Goal: Task Accomplishment & Management: Manage account settings

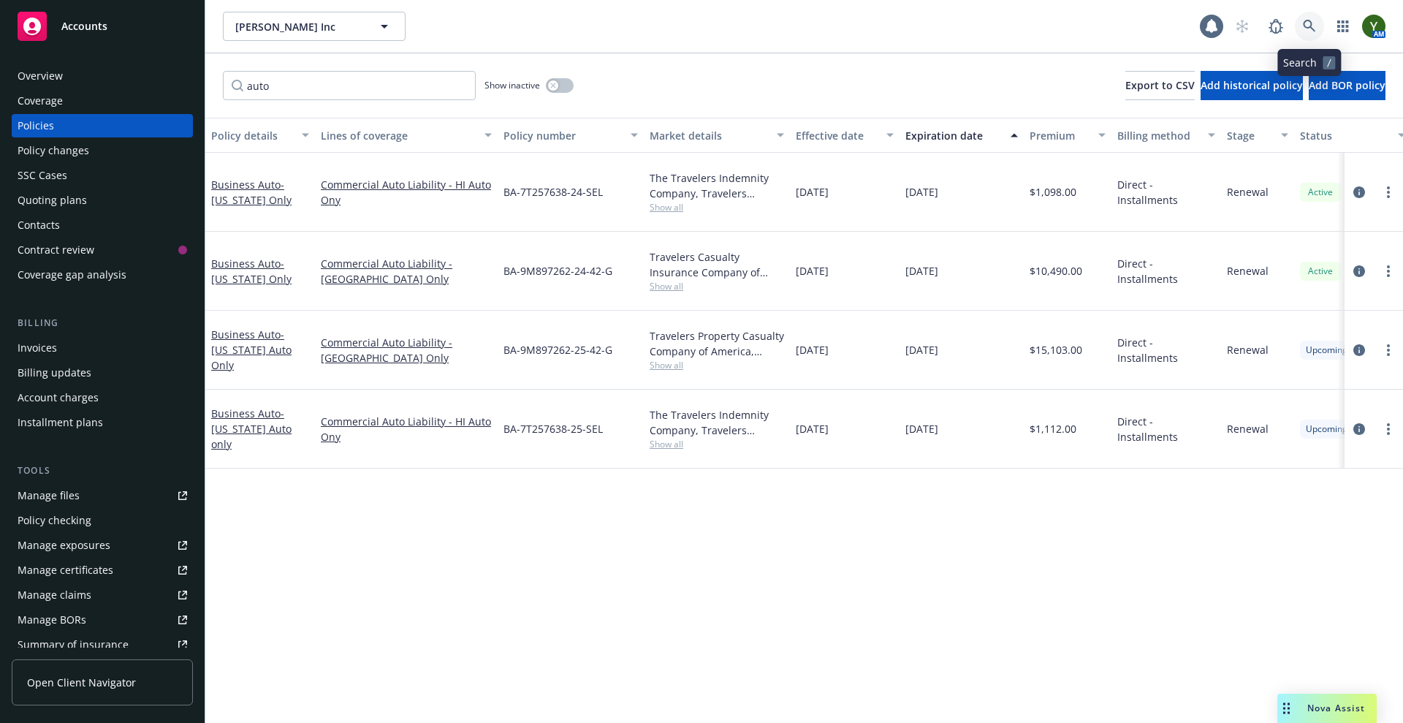
click at [1314, 22] on icon at bounding box center [1309, 26] width 13 height 13
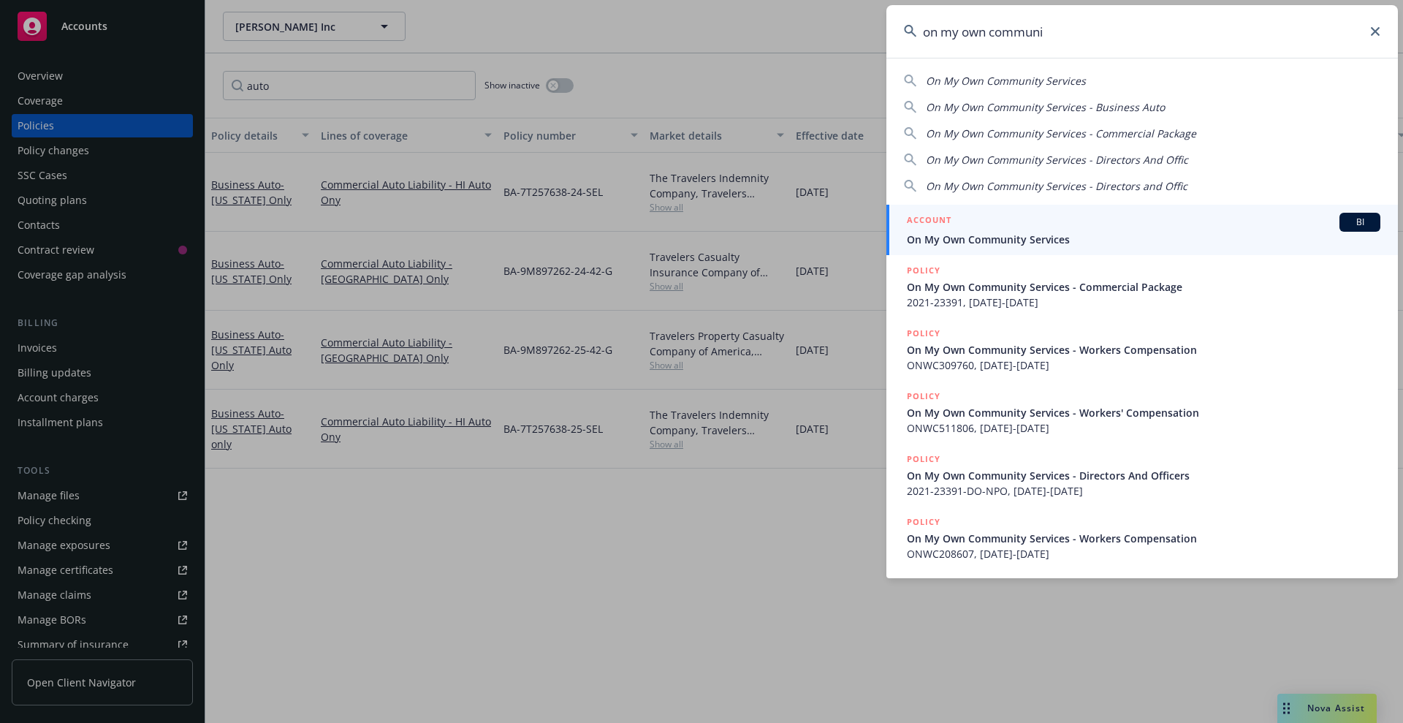
type input "on my own communi"
click at [1169, 238] on span "On My Own Community Services" at bounding box center [1144, 239] width 474 height 15
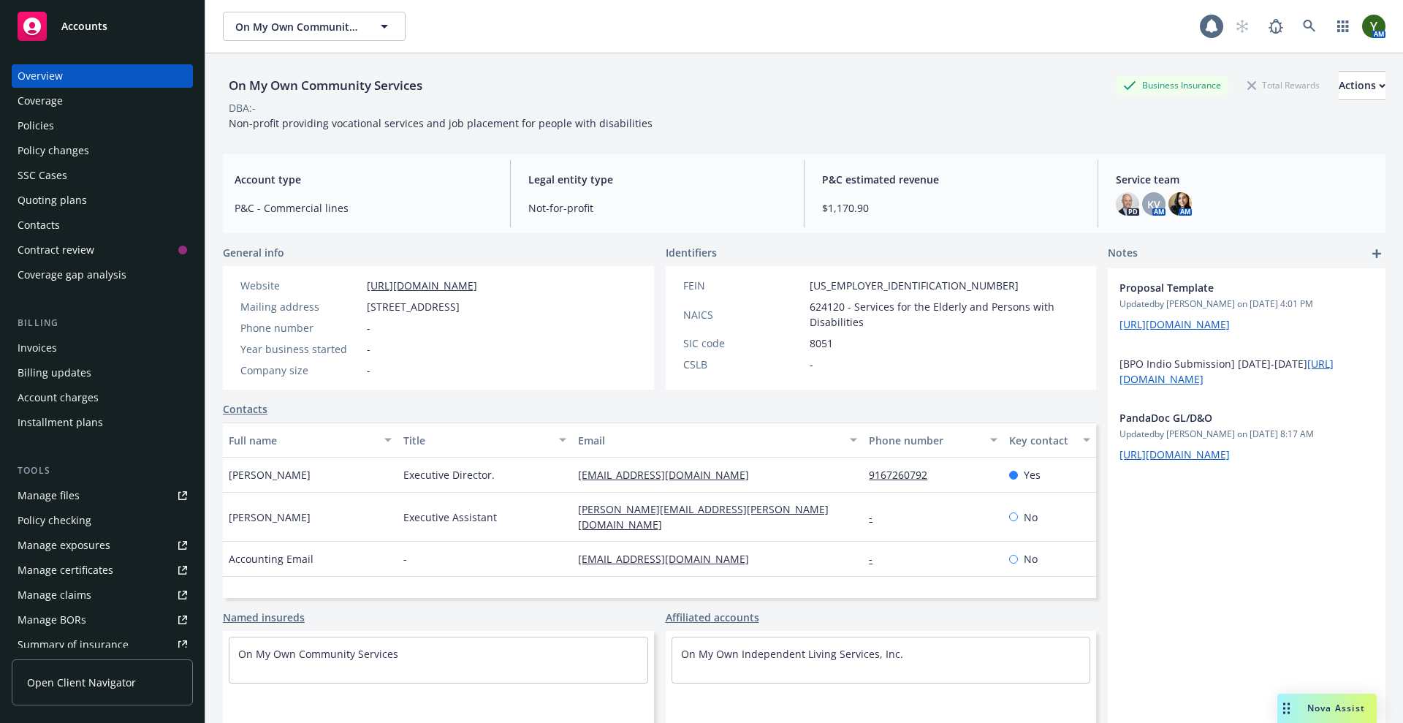
click at [56, 119] on div "Policies" at bounding box center [103, 125] width 170 height 23
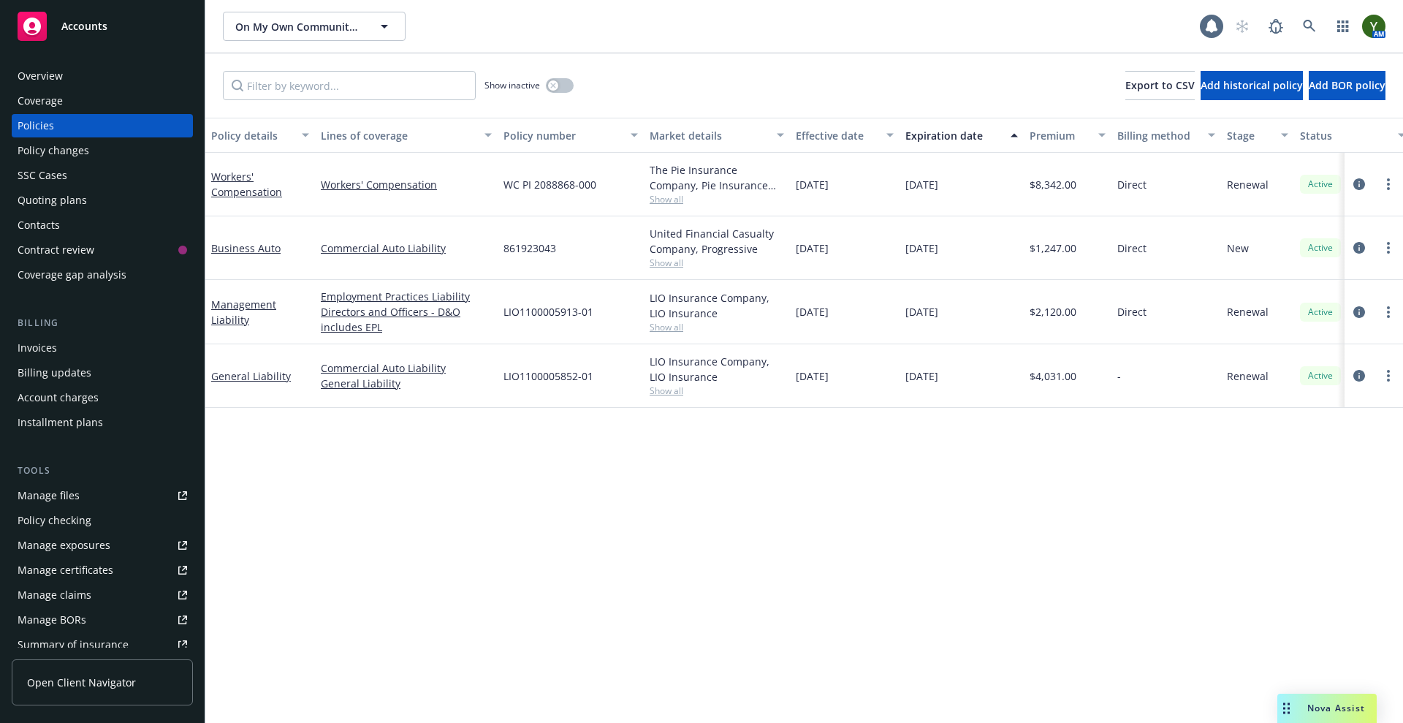
click at [546, 249] on span "861923043" at bounding box center [530, 247] width 53 height 15
copy span "861923043"
click at [1308, 28] on icon at bounding box center [1309, 26] width 12 height 12
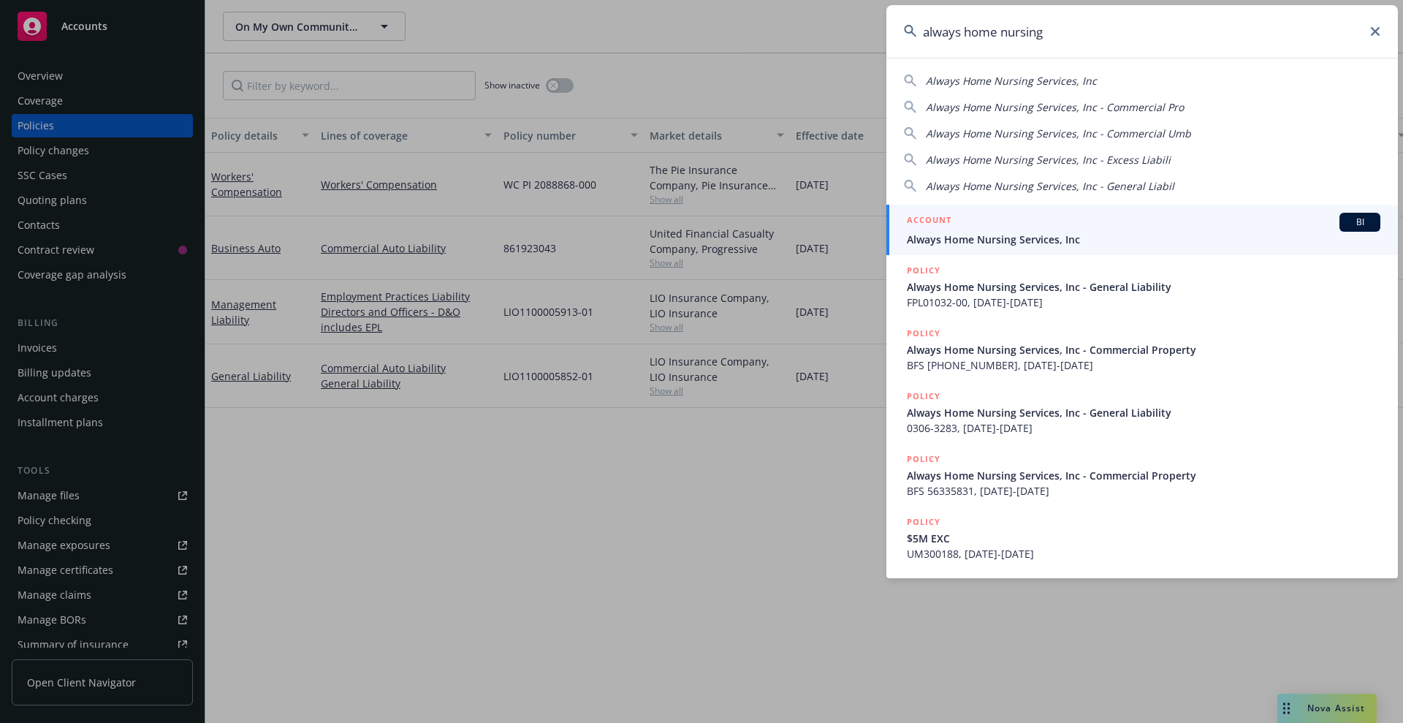
type input "always home nursing"
click at [1080, 224] on div "ACCOUNT BI" at bounding box center [1144, 222] width 474 height 19
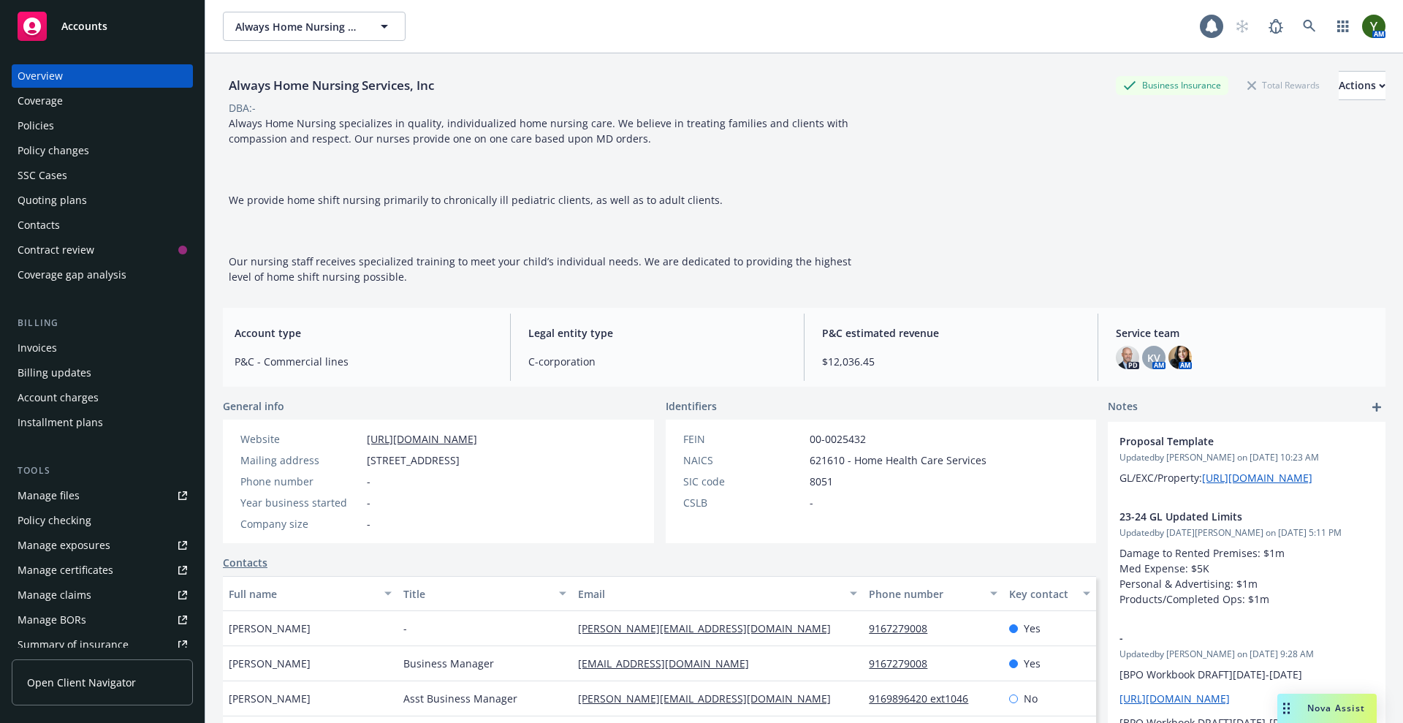
click at [76, 118] on div "Policies" at bounding box center [103, 125] width 170 height 23
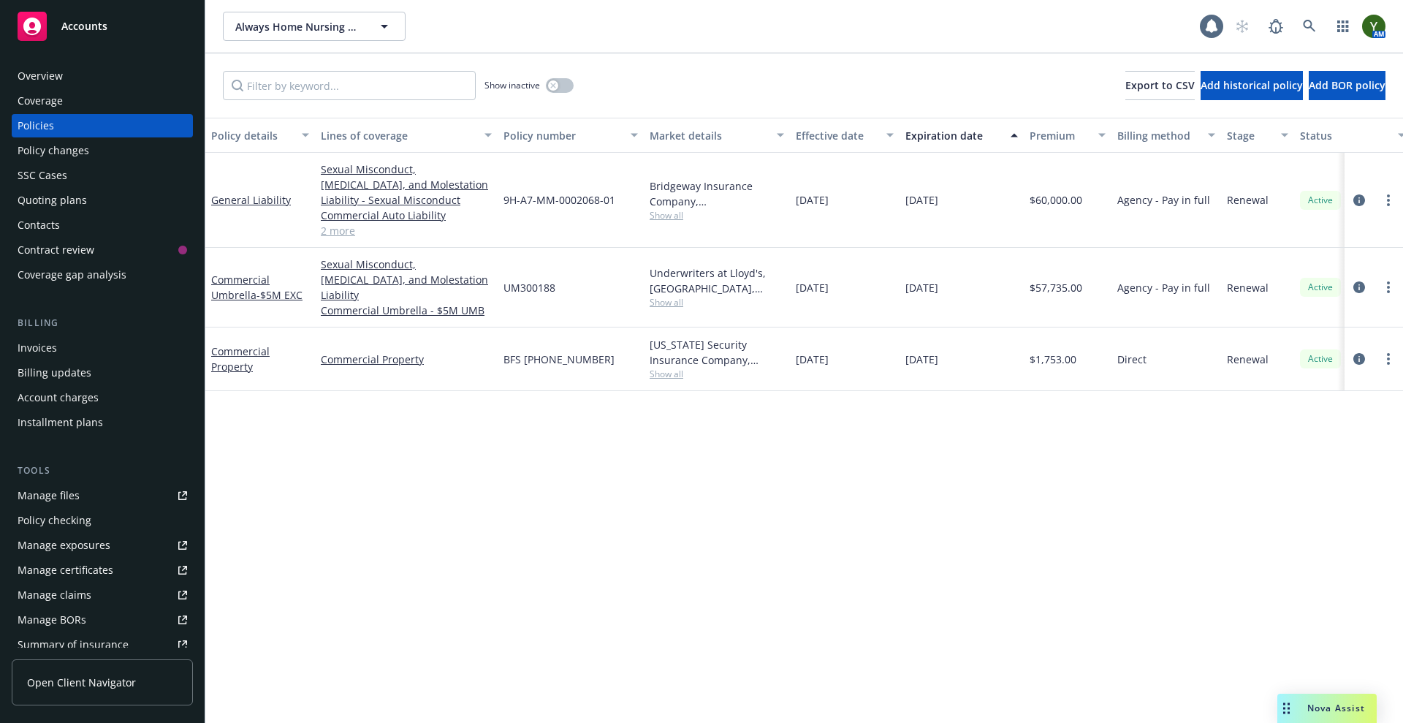
click at [667, 218] on span "Show all" at bounding box center [717, 215] width 134 height 12
click at [86, 488] on link "Manage files" at bounding box center [102, 495] width 181 height 23
click at [89, 540] on div "Manage exposures" at bounding box center [64, 545] width 93 height 23
click at [83, 62] on div "Overview Coverage Policies Policy changes SSC Cases Quoting plans Contacts Cont…" at bounding box center [102, 385] width 205 height 676
click at [56, 82] on div "Overview" at bounding box center [40, 75] width 45 height 23
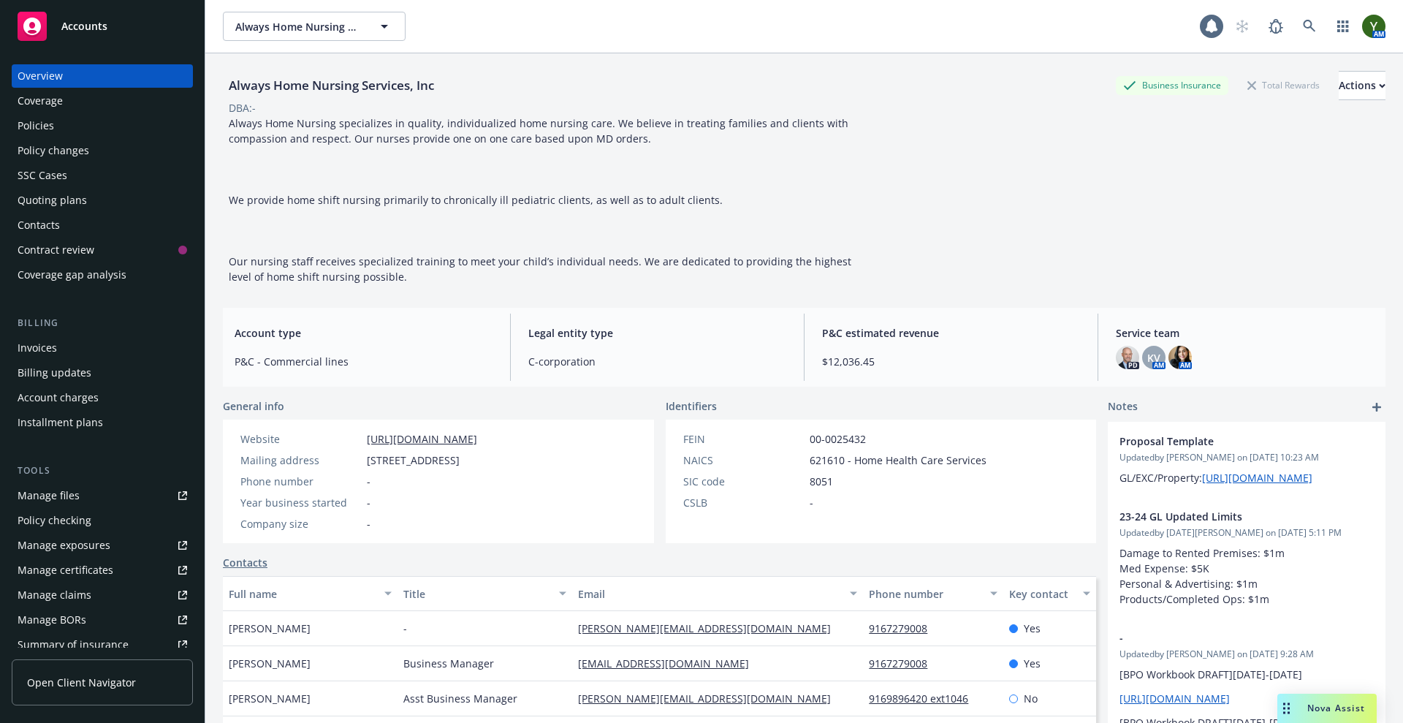
scroll to position [211, 0]
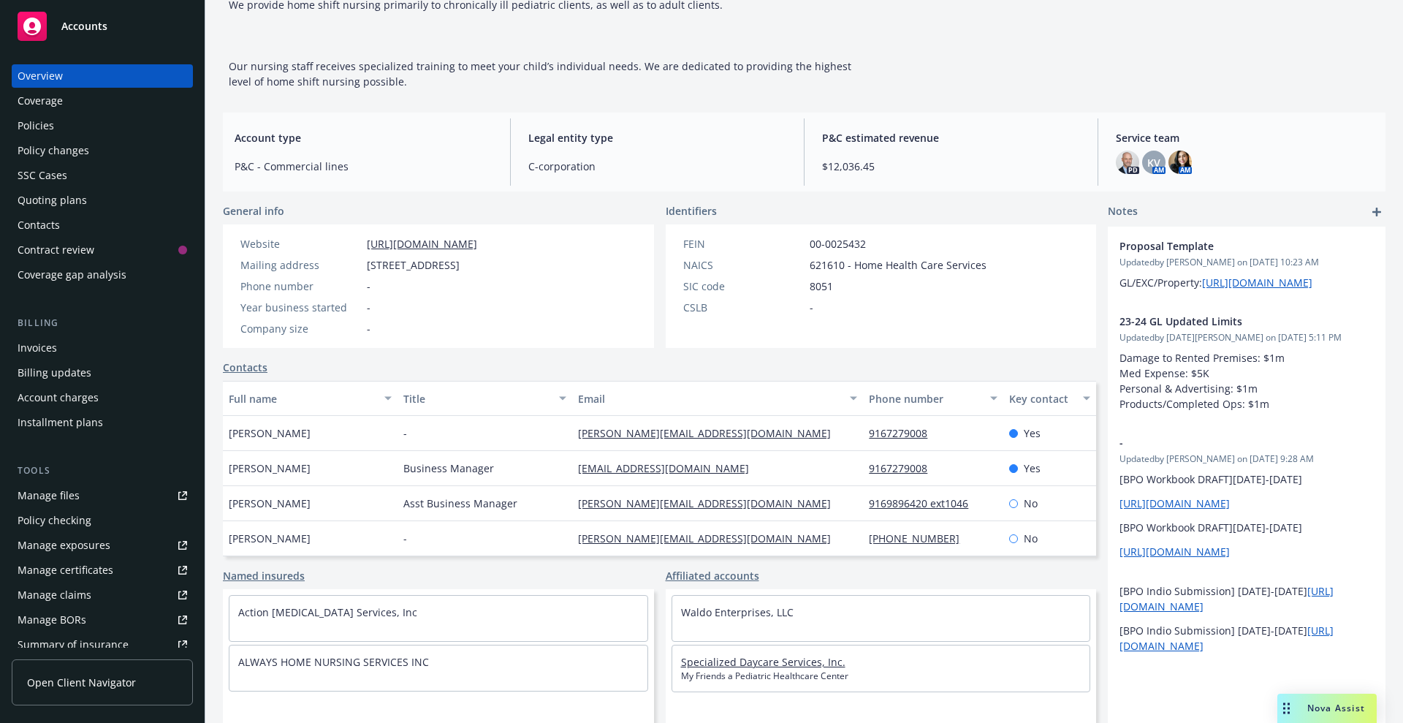
click at [711, 662] on link "Specialized Daycare Services, Inc." at bounding box center [763, 662] width 164 height 14
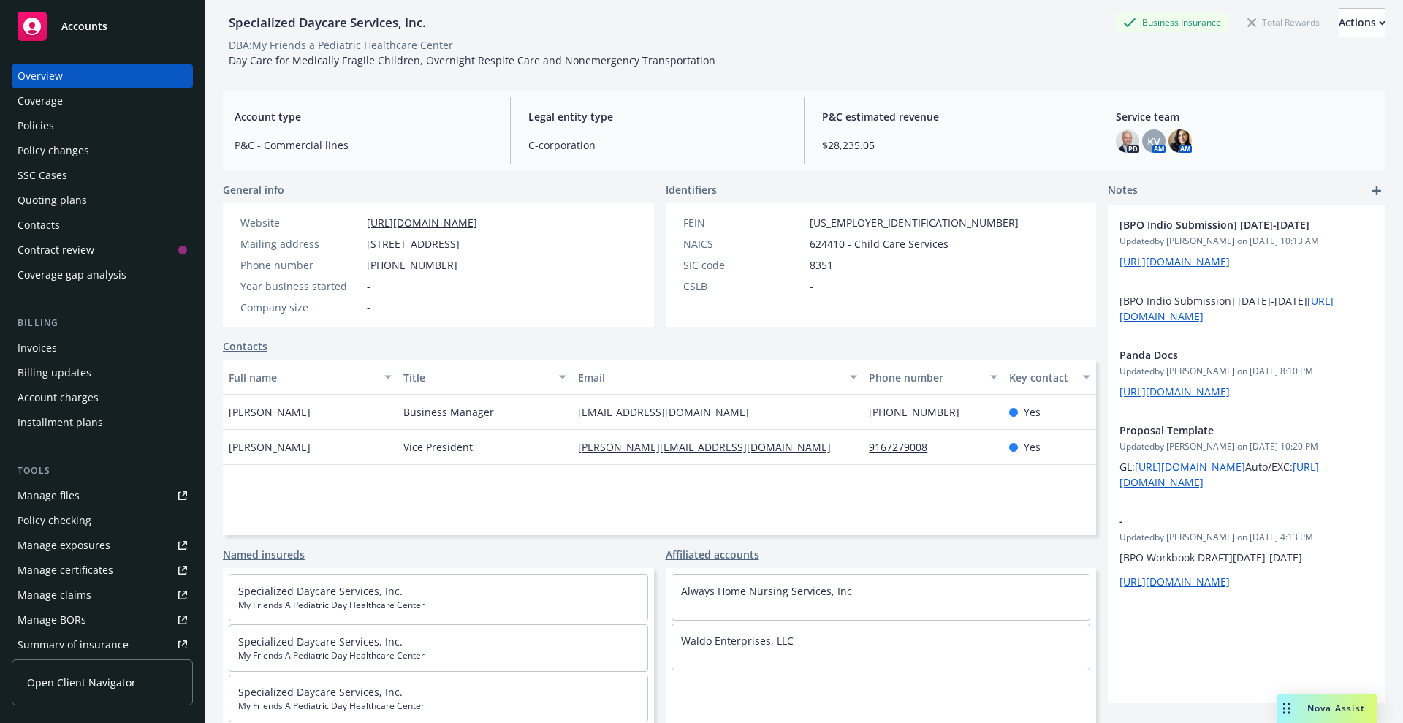
click at [48, 119] on div "Policies" at bounding box center [36, 125] width 37 height 23
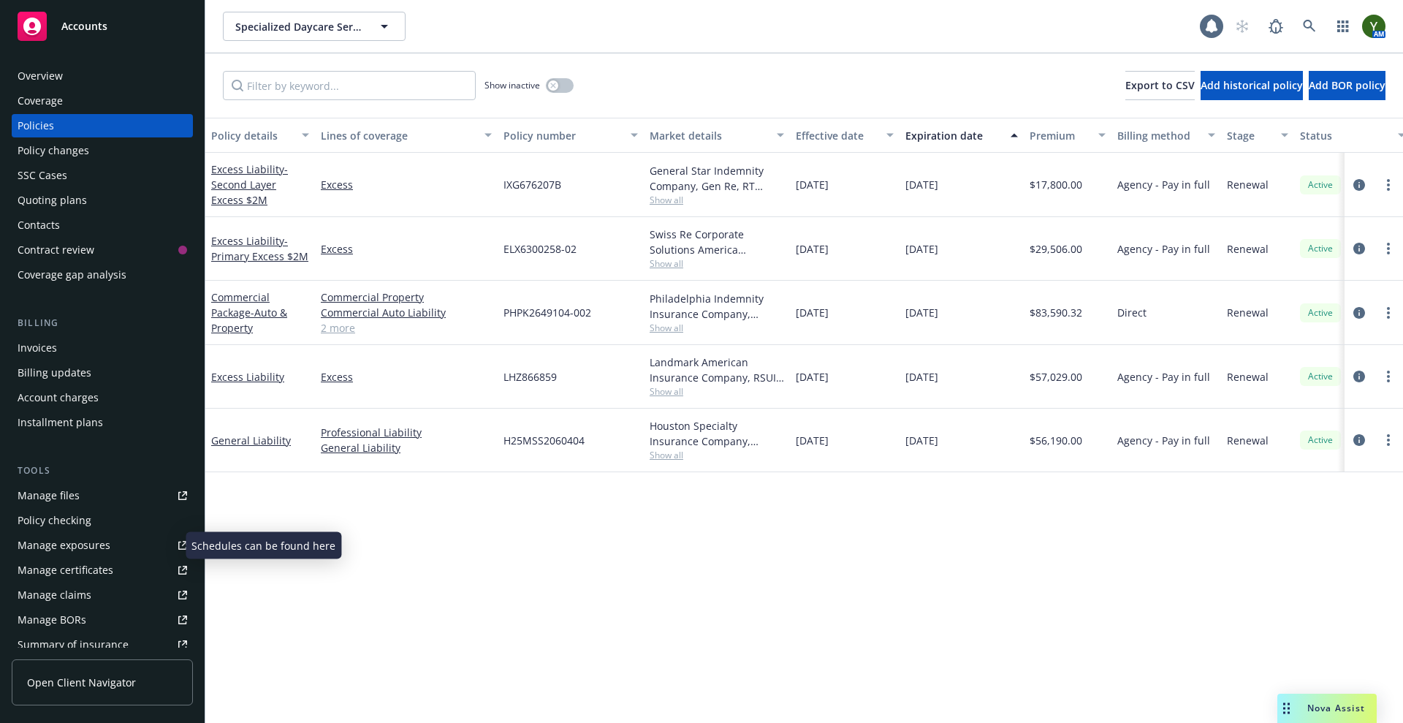
click at [83, 544] on div "Manage exposures" at bounding box center [64, 545] width 93 height 23
click at [1311, 34] on link at bounding box center [1309, 26] width 29 height 29
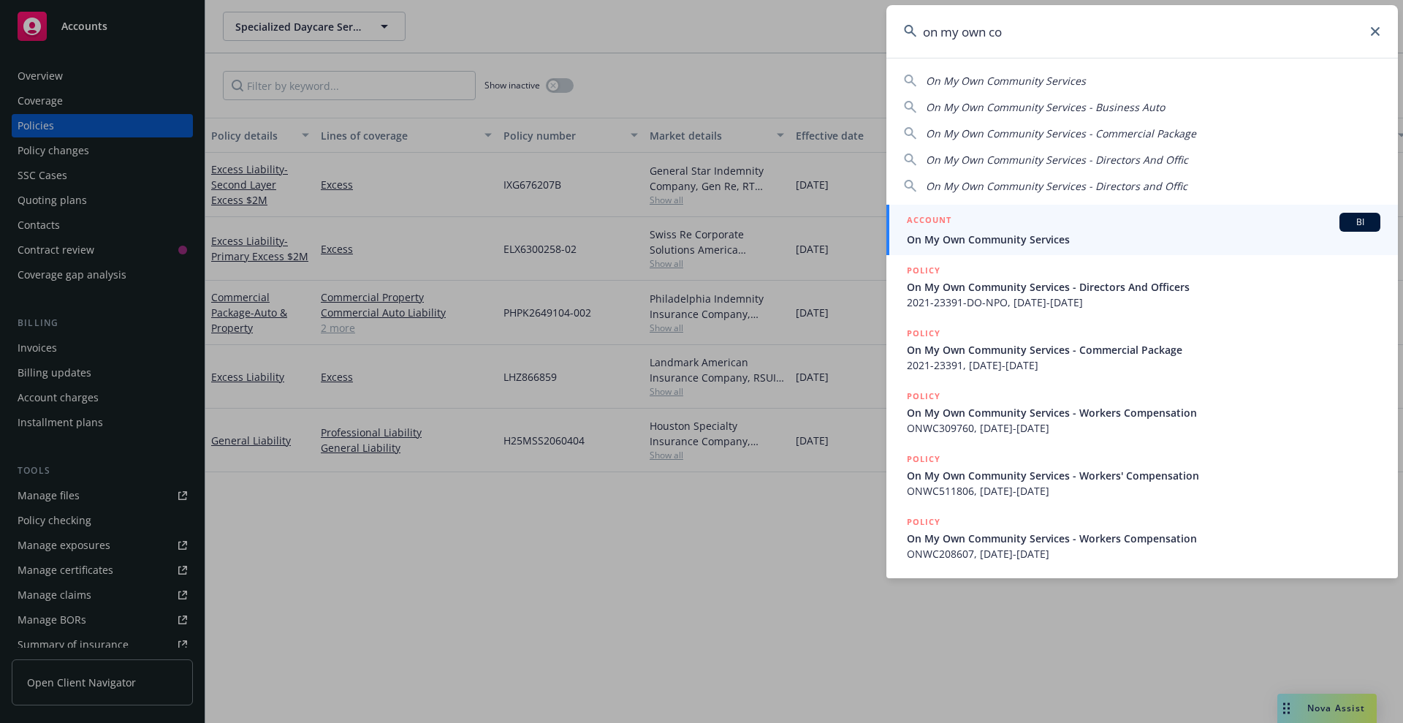
type input "on my own co"
click at [1125, 213] on div "ACCOUNT BI" at bounding box center [1144, 222] width 474 height 19
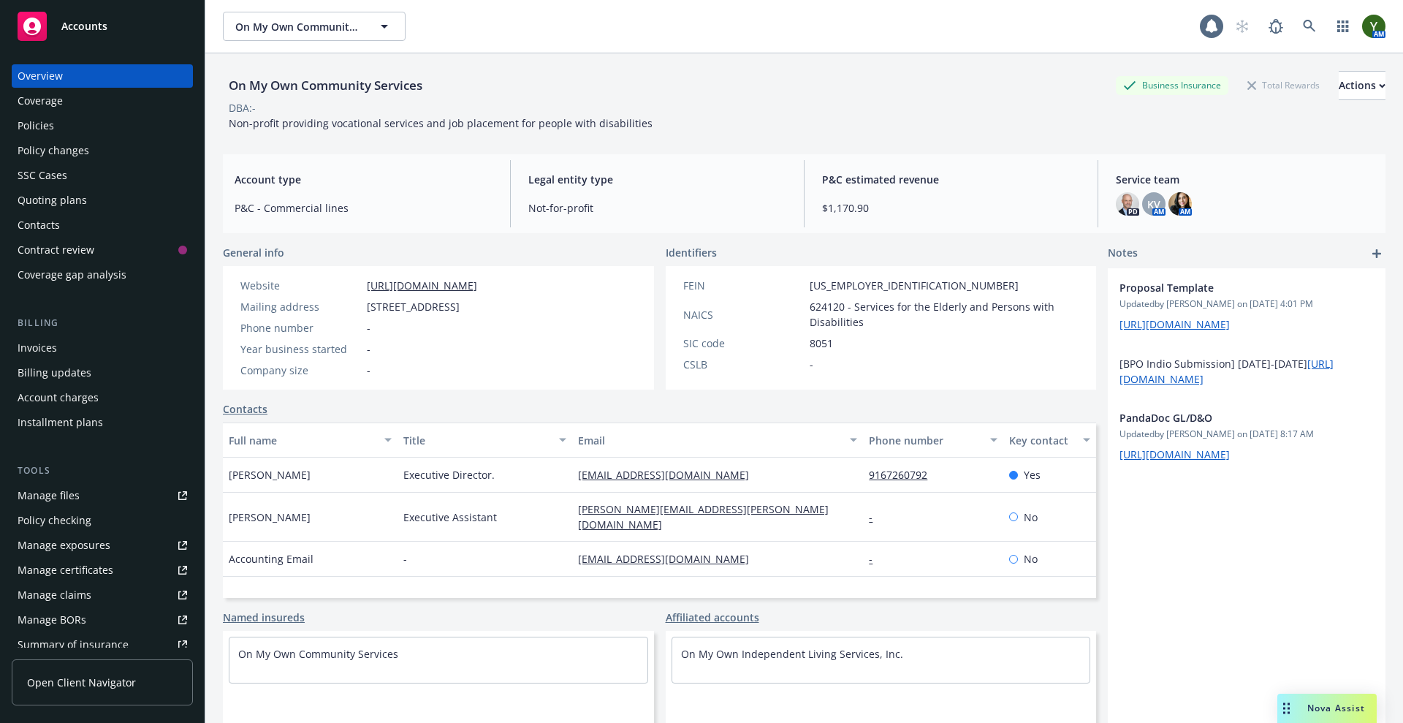
click at [90, 118] on div "Policies" at bounding box center [103, 125] width 170 height 23
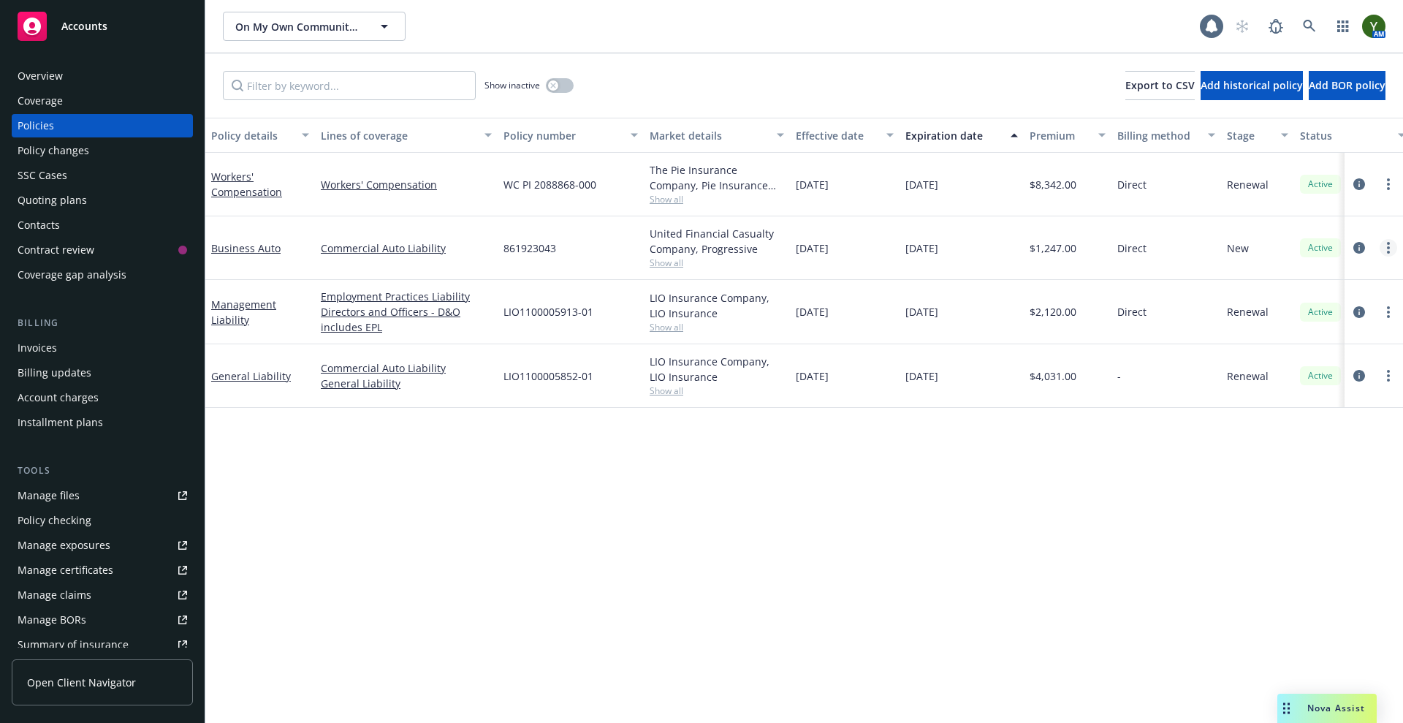
click at [1392, 245] on link "more" at bounding box center [1389, 248] width 18 height 18
click at [1284, 452] on link "Copy logging email" at bounding box center [1311, 453] width 172 height 29
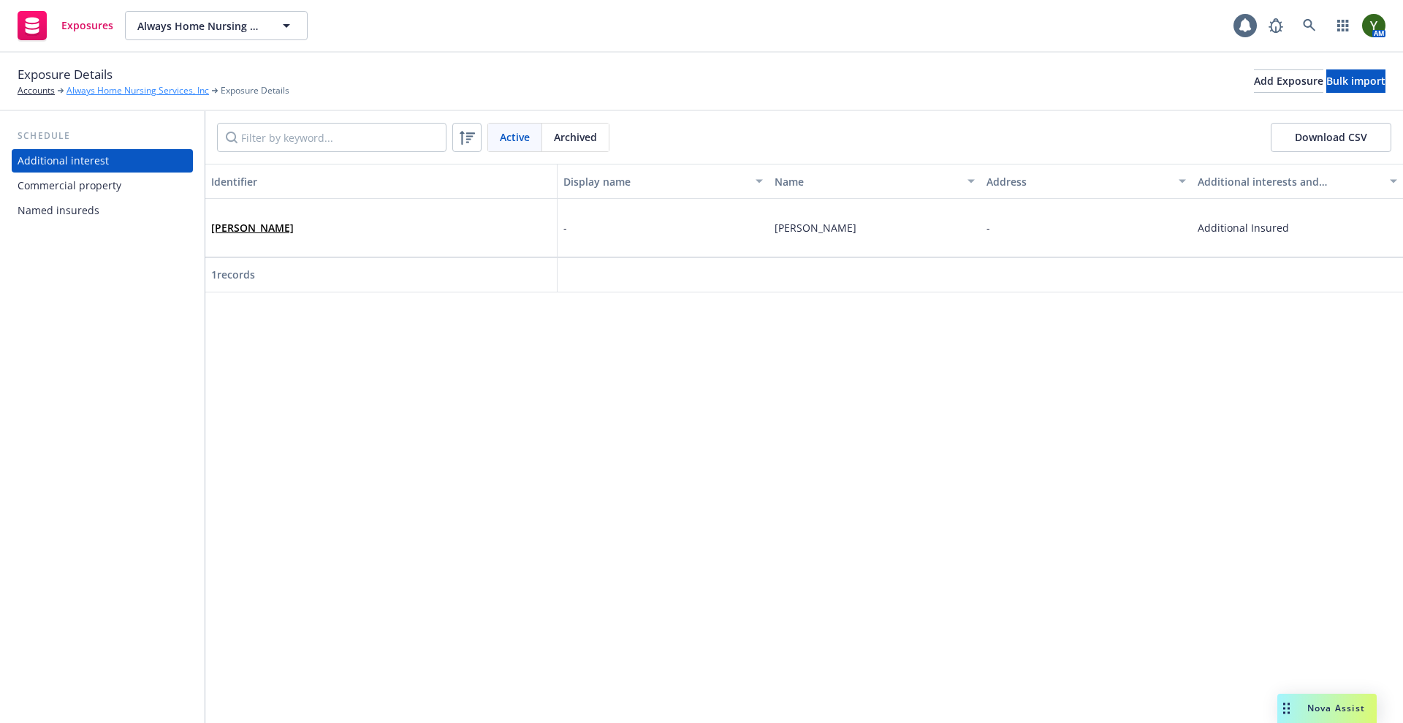
click at [113, 84] on link "Always Home Nursing Services, Inc" at bounding box center [138, 90] width 143 height 13
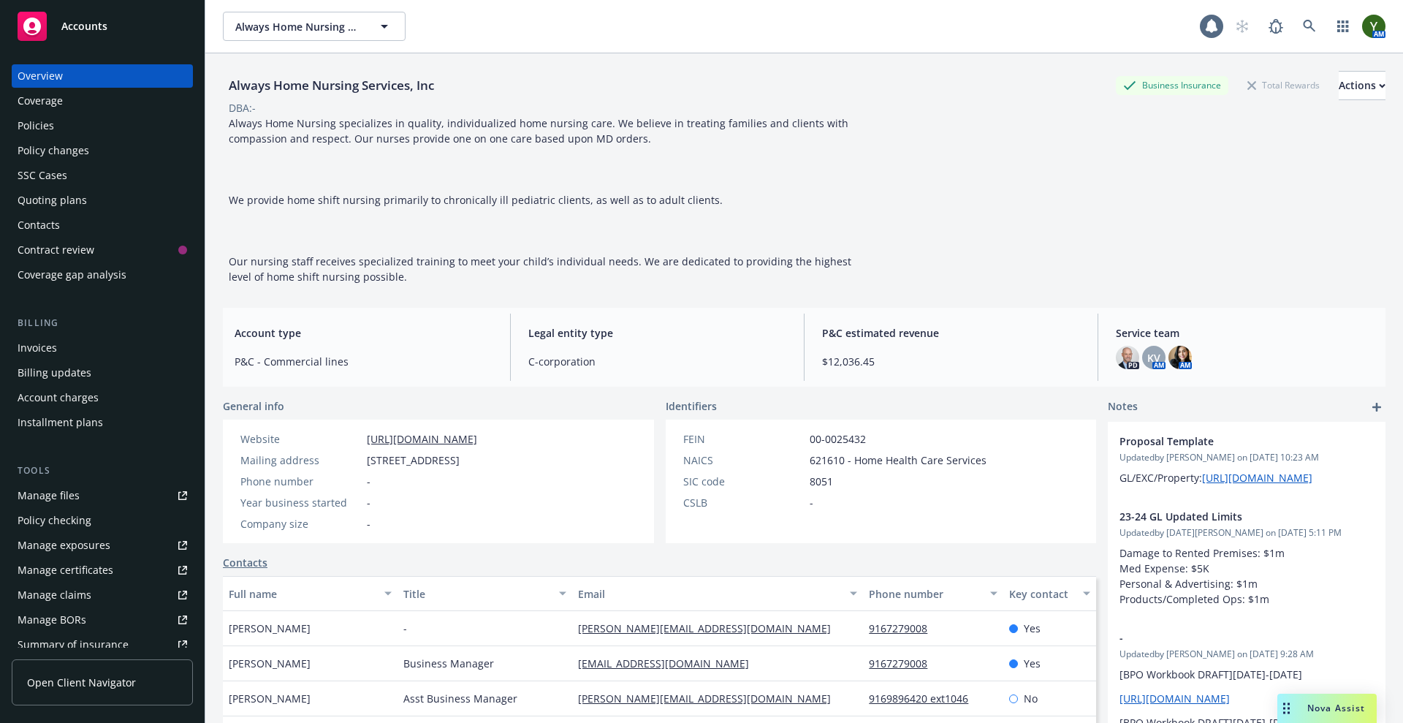
scroll to position [211, 0]
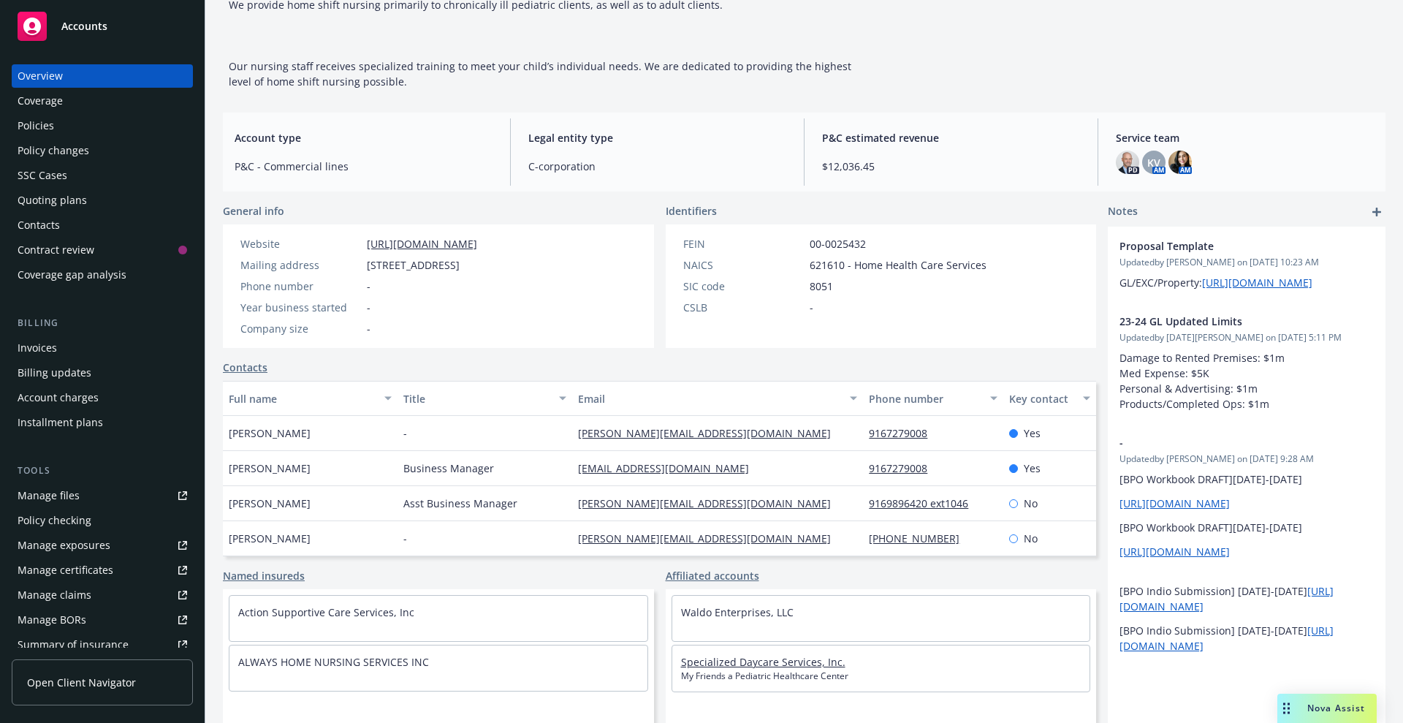
click at [783, 662] on link "Specialized Daycare Services, Inc." at bounding box center [763, 662] width 164 height 14
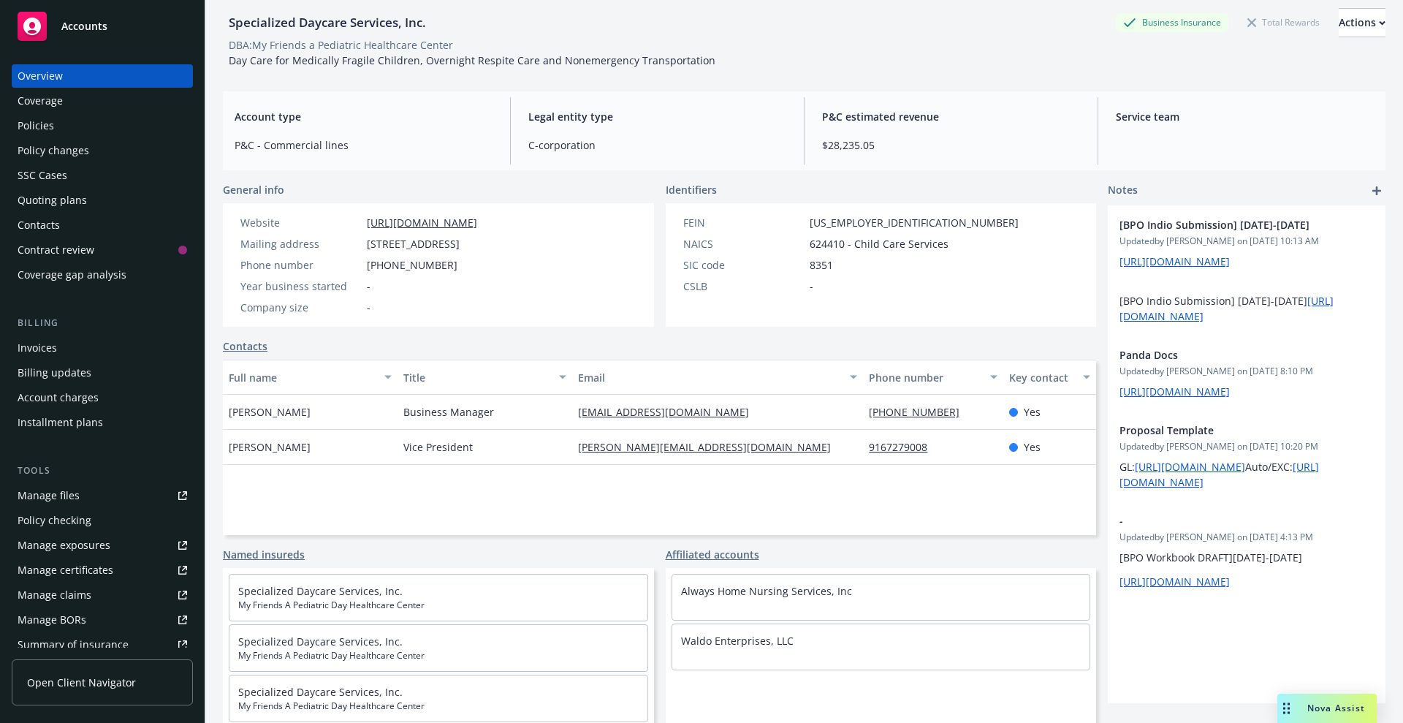
scroll to position [63, 0]
click at [742, 635] on link "Waldo Enterprises, LLC" at bounding box center [737, 641] width 113 height 14
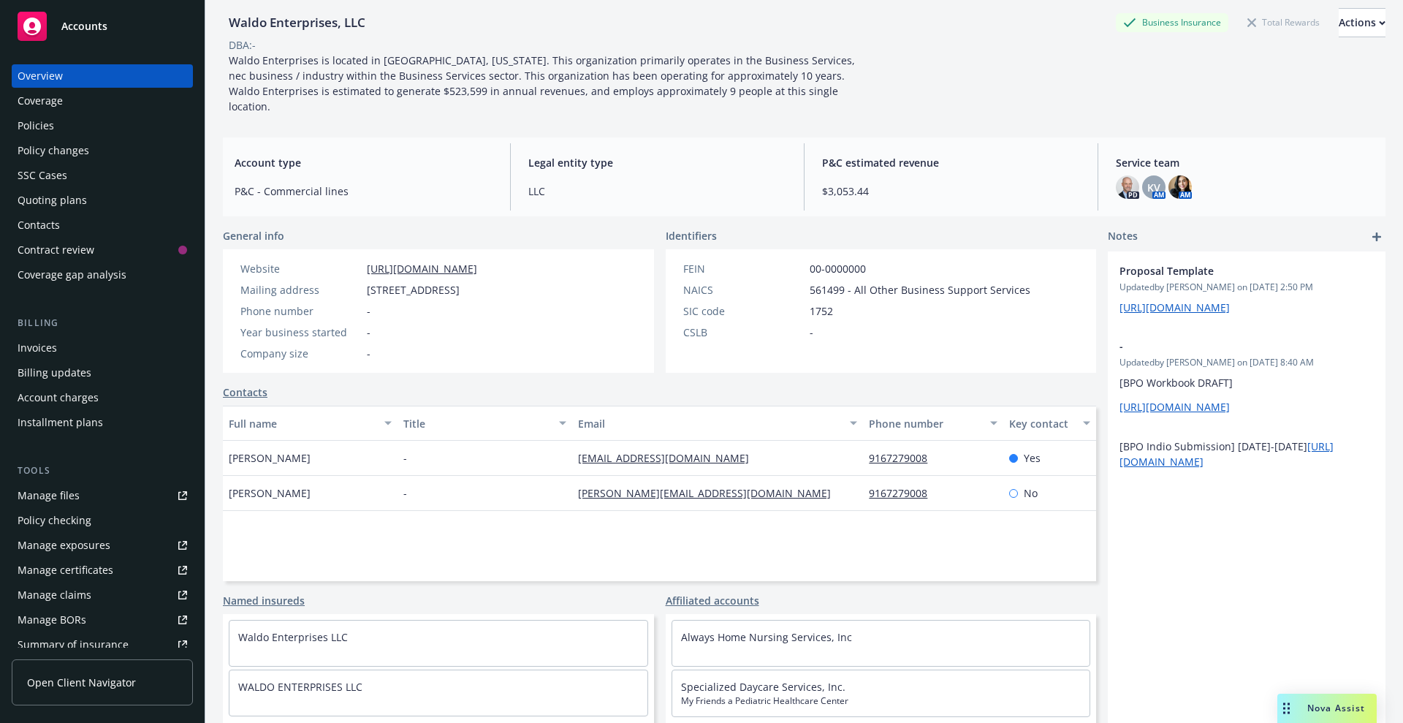
click at [53, 126] on div "Policies" at bounding box center [103, 125] width 170 height 23
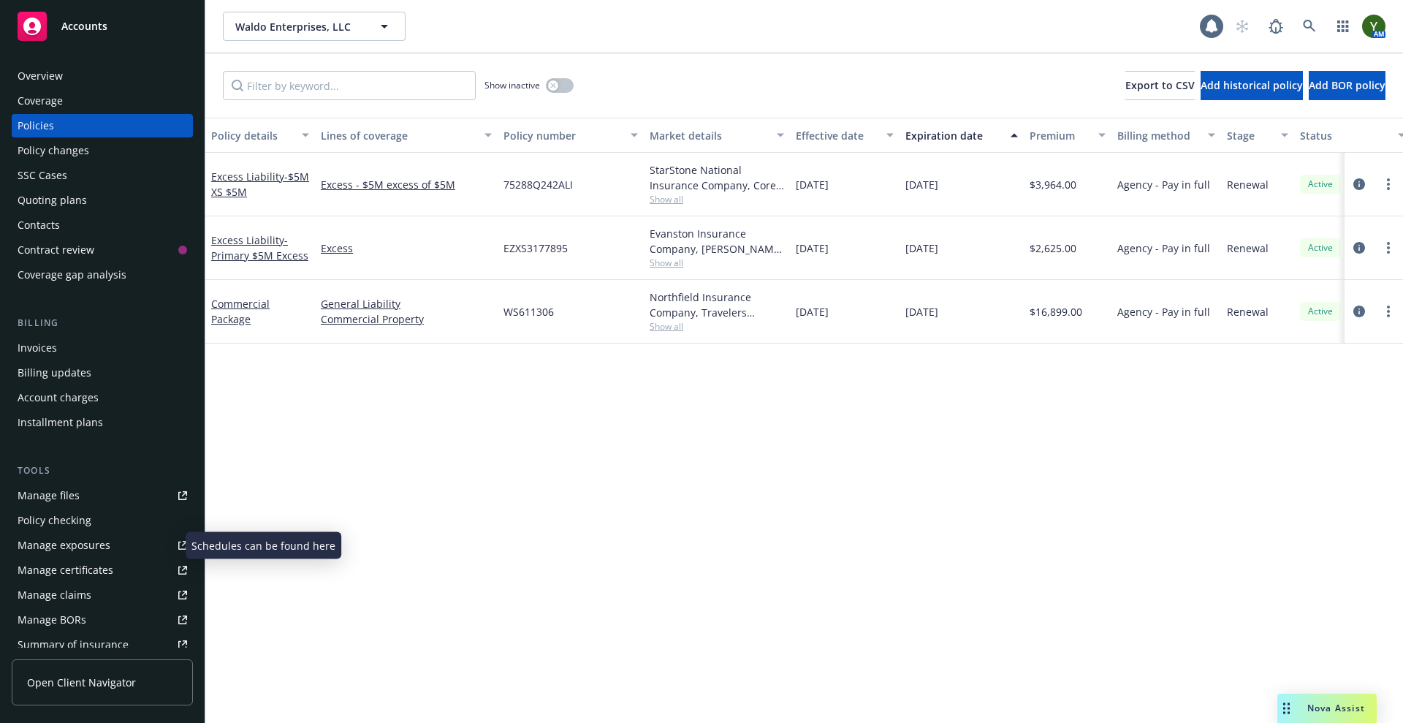
click at [69, 554] on div "Manage exposures" at bounding box center [64, 545] width 93 height 23
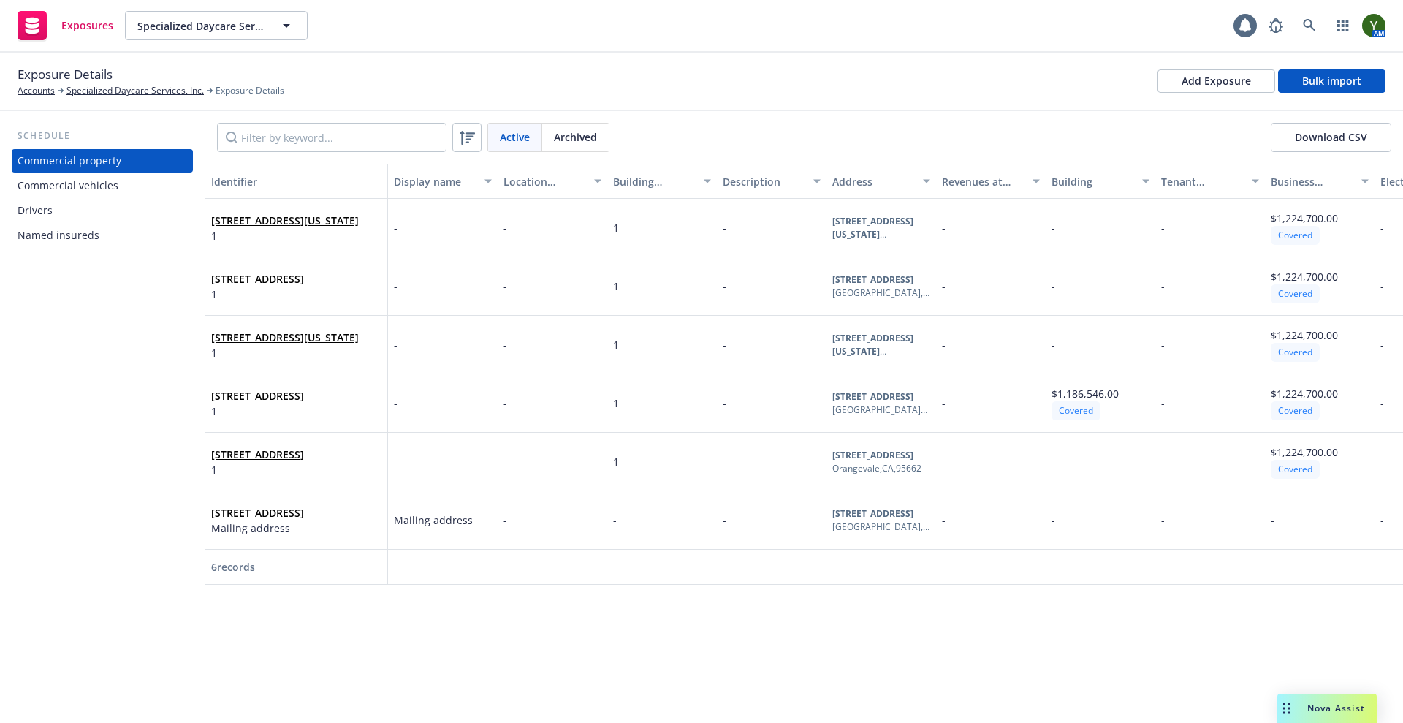
click at [50, 211] on div "Drivers" at bounding box center [35, 210] width 35 height 23
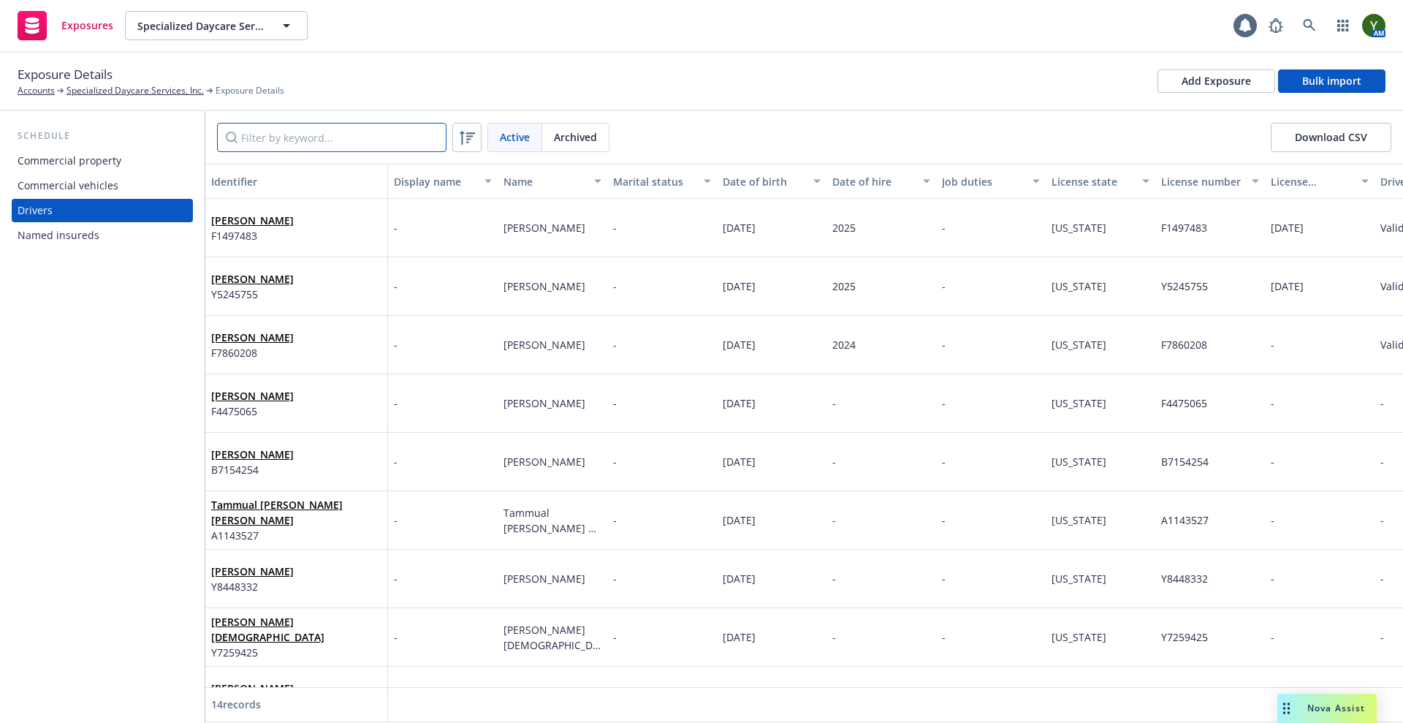
click at [311, 140] on input "Filter by keyword..." at bounding box center [332, 137] width 230 height 29
click at [346, 268] on div "[PERSON_NAME] Y5245755" at bounding box center [296, 286] width 170 height 40
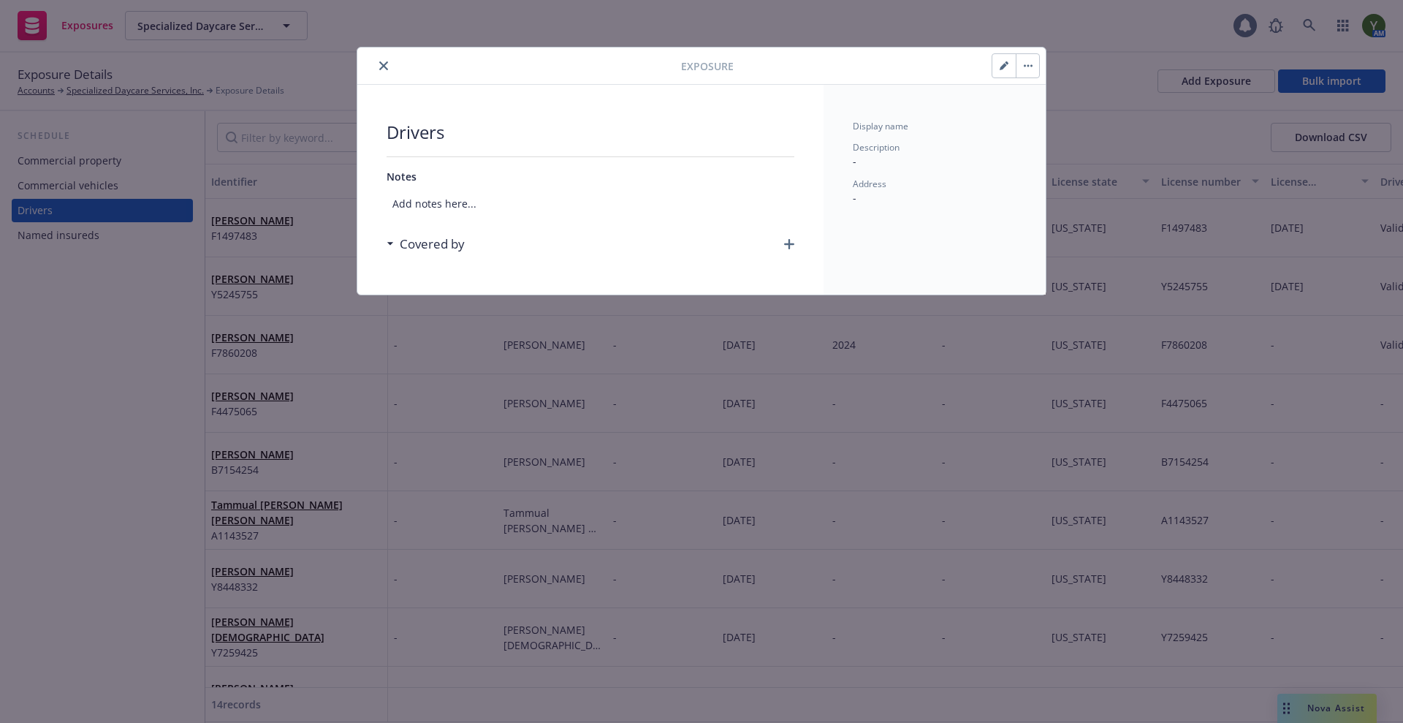
click at [1027, 72] on button "button" at bounding box center [1027, 65] width 23 height 23
click at [1042, 98] on link "Archive" at bounding box center [1058, 105] width 83 height 29
